Goal: Find contact information: Find contact information

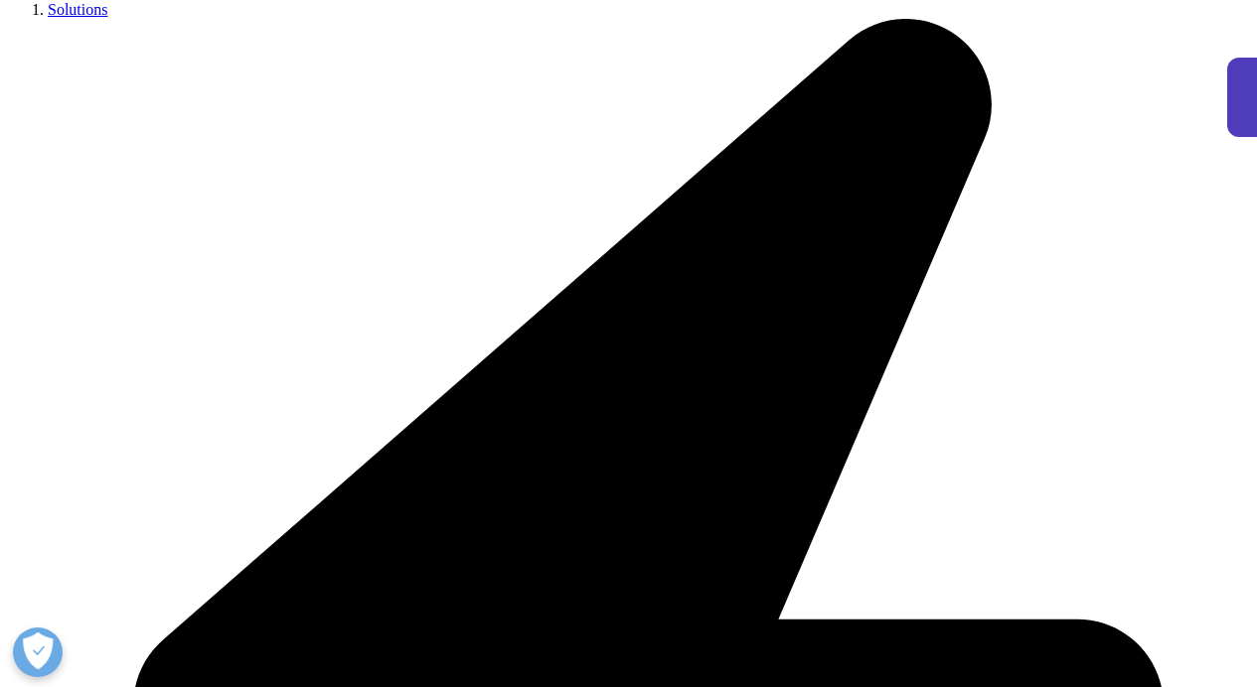
scroll to position [499, 0]
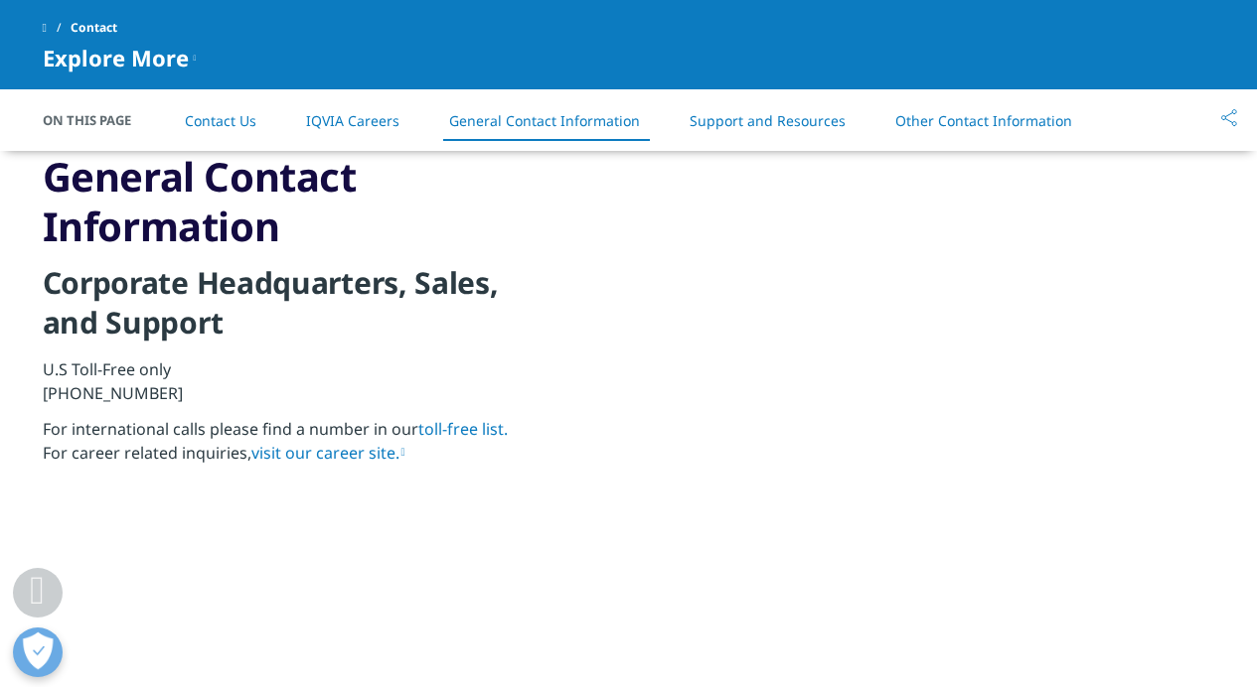
scroll to position [2137, 0]
